Goal: Transaction & Acquisition: Book appointment/travel/reservation

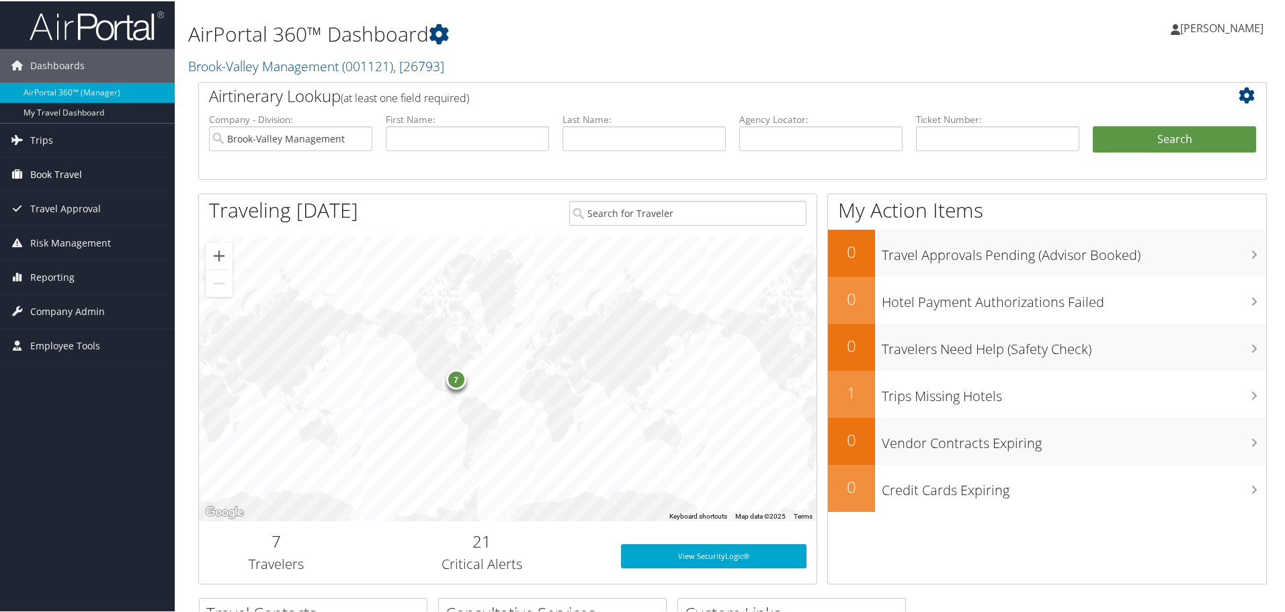
click at [56, 175] on span "Book Travel" at bounding box center [56, 174] width 52 height 34
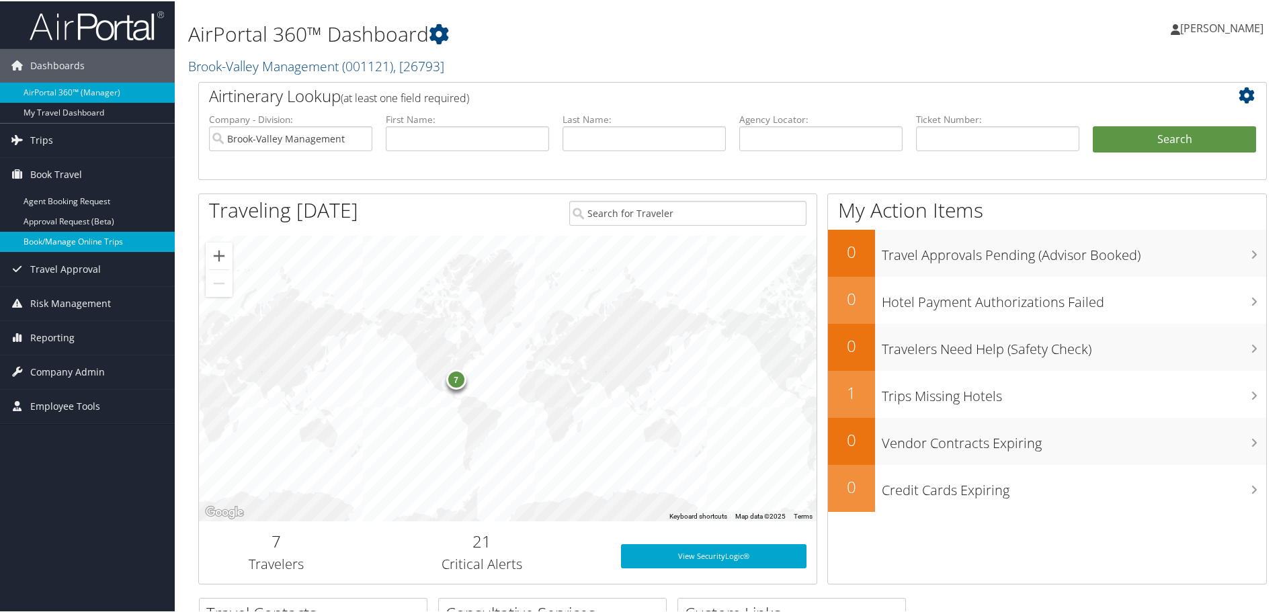
click at [61, 242] on link "Book/Manage Online Trips" at bounding box center [87, 241] width 175 height 20
